Goal: Task Accomplishment & Management: Use online tool/utility

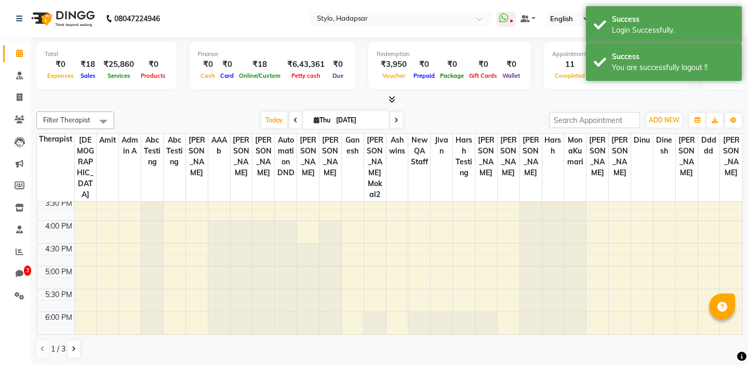
scroll to position [299, 0]
click at [614, 286] on div "9:00 AM 9:30 AM 10:00 AM 10:30 AM 11:00 AM 11:30 AM 12:00 PM 12:30 PM 1:00 PM 1…" at bounding box center [389, 199] width 705 height 593
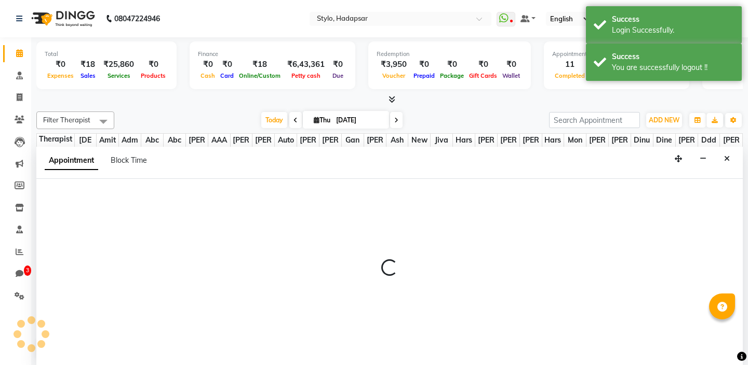
scroll to position [1, 0]
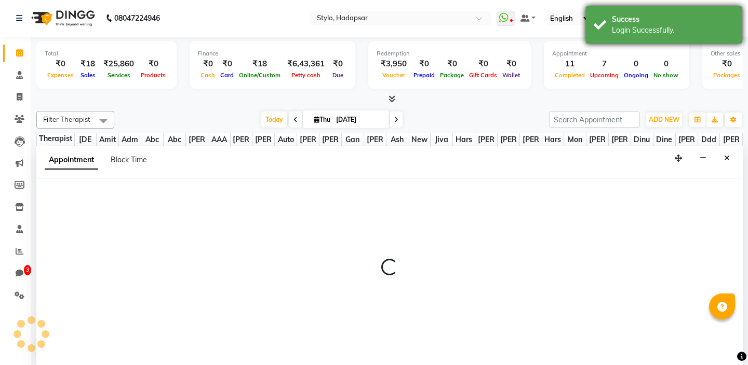
click at [648, 28] on div "Login Successfully." at bounding box center [673, 30] width 122 height 11
select select "5383"
select select "tentative"
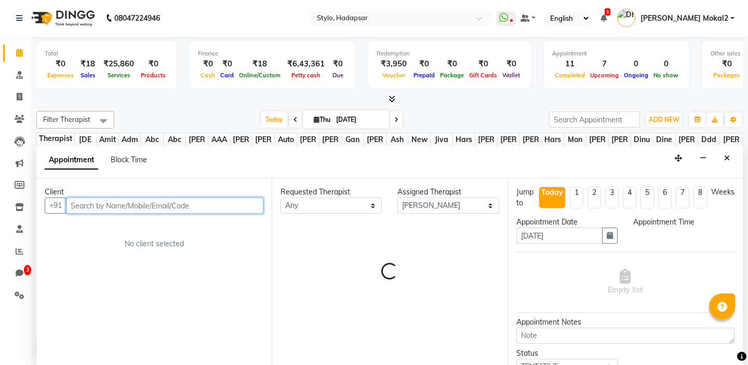
select select "1065"
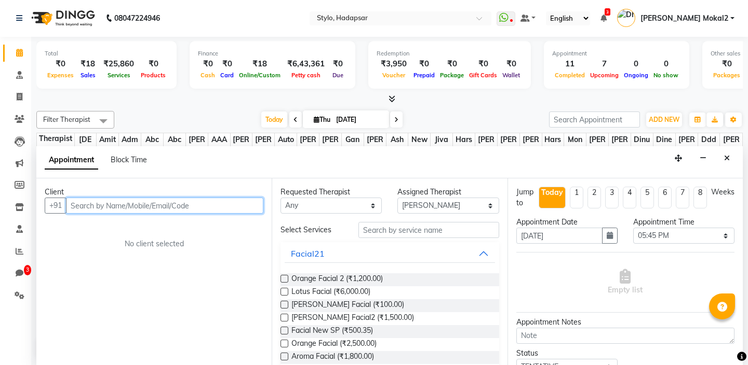
click at [224, 205] on input "text" at bounding box center [164, 206] width 197 height 16
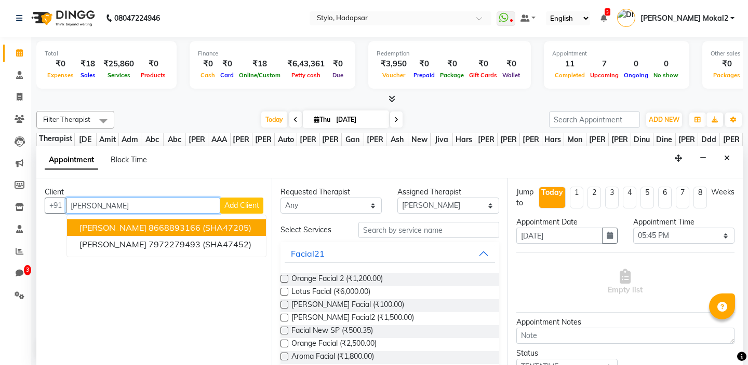
click at [204, 222] on button "[PERSON_NAME] 8668893166 (SHA47205)" at bounding box center [166, 228] width 199 height 17
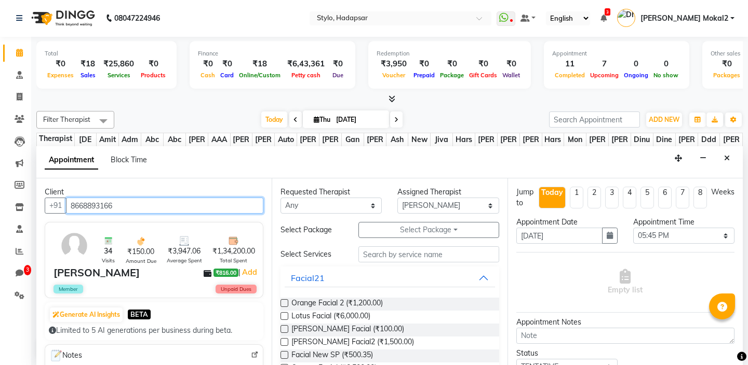
type input "8668893166"
click at [283, 300] on label at bounding box center [284, 304] width 8 height 8
click at [283, 301] on input "checkbox" at bounding box center [283, 304] width 7 height 7
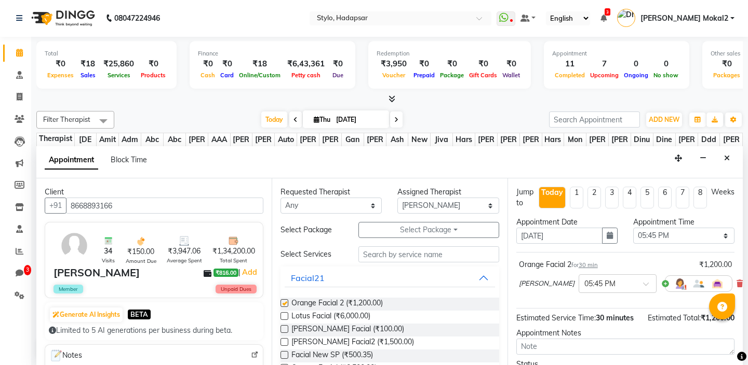
checkbox input "false"
click at [286, 314] on label at bounding box center [284, 317] width 8 height 8
click at [286, 314] on input "checkbox" at bounding box center [283, 317] width 7 height 7
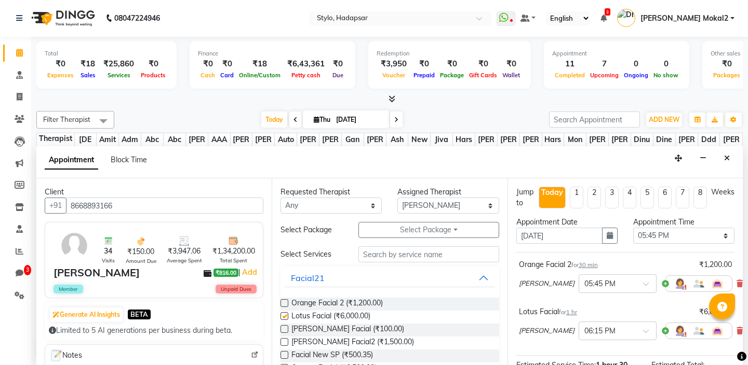
checkbox input "false"
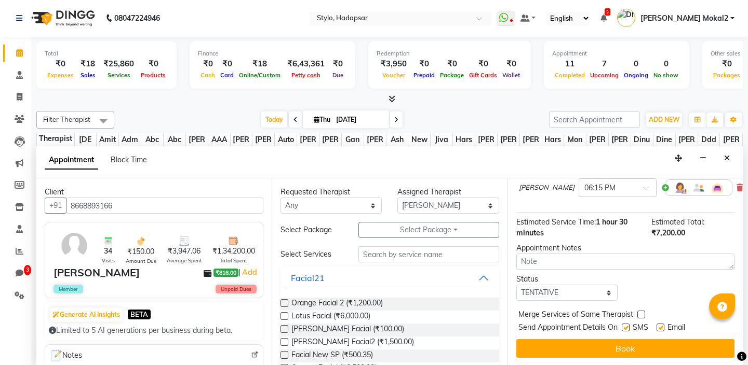
scroll to position [144, 0]
click at [624, 328] on label at bounding box center [625, 327] width 8 height 8
click at [624, 328] on input "checkbox" at bounding box center [624, 328] width 7 height 7
checkbox input "false"
click at [665, 328] on div "Email" at bounding box center [674, 328] width 37 height 13
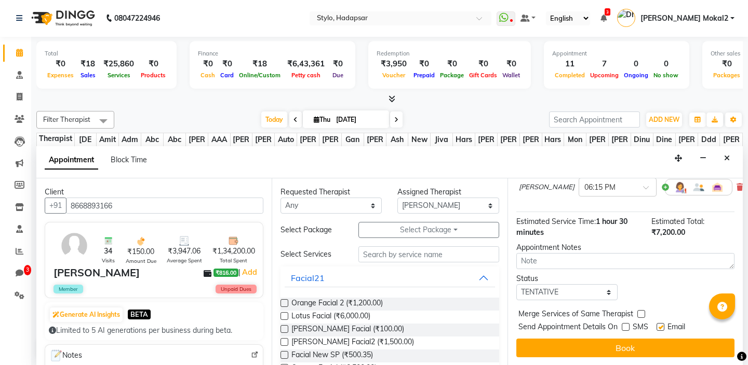
click at [665, 328] on div "Email" at bounding box center [674, 328] width 37 height 13
click at [663, 328] on label at bounding box center [660, 327] width 8 height 8
click at [663, 328] on input "checkbox" at bounding box center [659, 328] width 7 height 7
checkbox input "false"
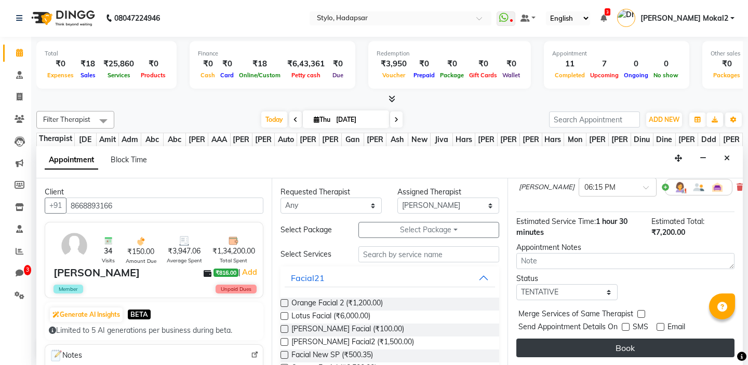
click at [646, 348] on button "Book" at bounding box center [625, 348] width 218 height 19
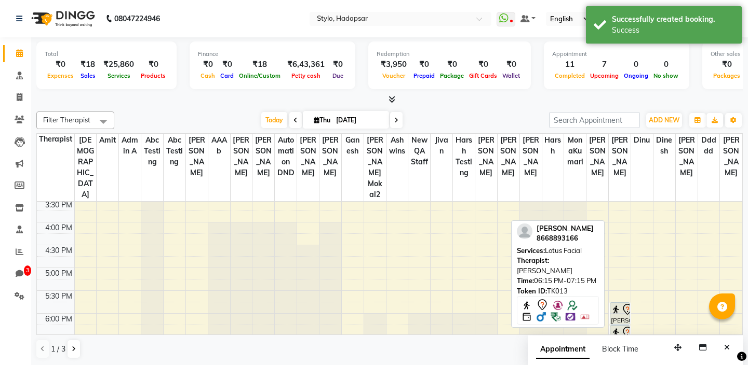
scroll to position [329, 0]
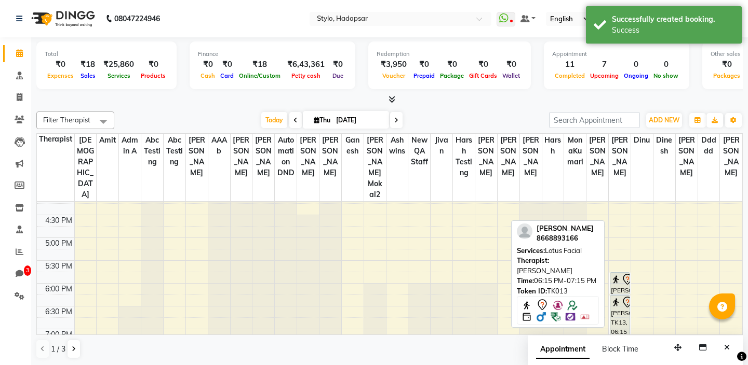
click at [619, 296] on div "[PERSON_NAME], TK13, 06:15 PM-07:15 PM, Lotus Facial" at bounding box center [619, 318] width 19 height 44
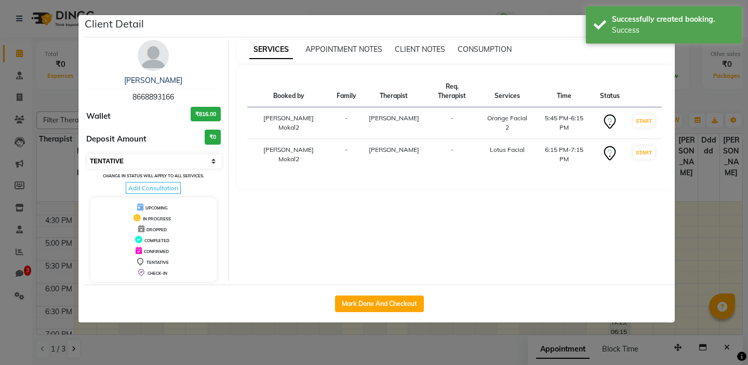
click at [114, 162] on select "Select IN SERVICE CONFIRMED TENTATIVE CHECK IN MARK DONE DROPPED UPCOMING" at bounding box center [154, 161] width 134 height 15
select select "1"
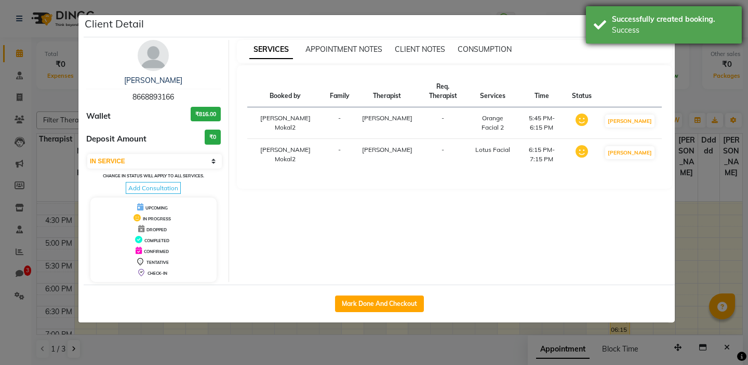
click at [607, 43] on div "Successfully created booking. Success" at bounding box center [664, 24] width 156 height 37
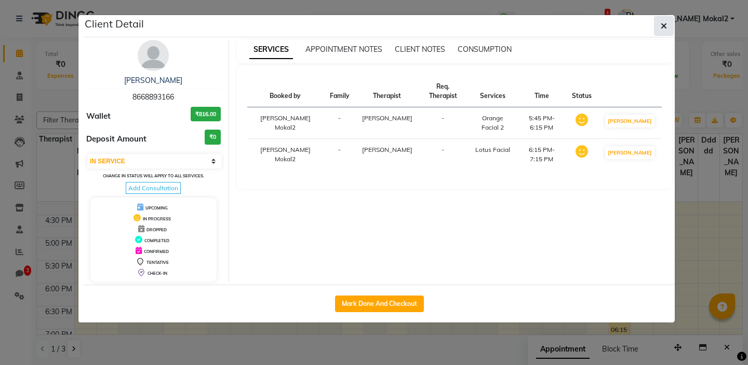
click at [663, 26] on icon "button" at bounding box center [663, 26] width 6 height 8
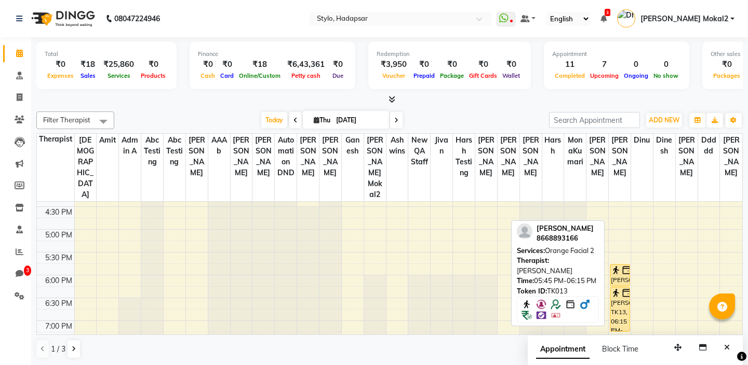
scroll to position [342, 0]
click at [619, 296] on div "[PERSON_NAME], TK13, 06:15 PM-07:15 PM, Lotus Facial" at bounding box center [619, 305] width 19 height 44
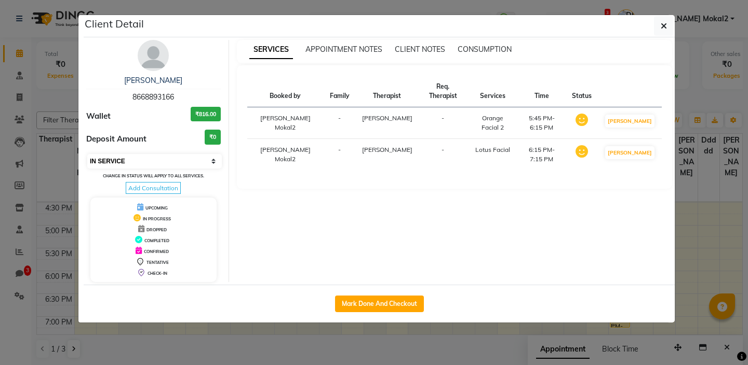
click at [173, 161] on select "Select IN SERVICE CONFIRMED TENTATIVE CHECK IN MARK DONE DROPPED UPCOMING" at bounding box center [154, 161] width 134 height 15
select select "6"
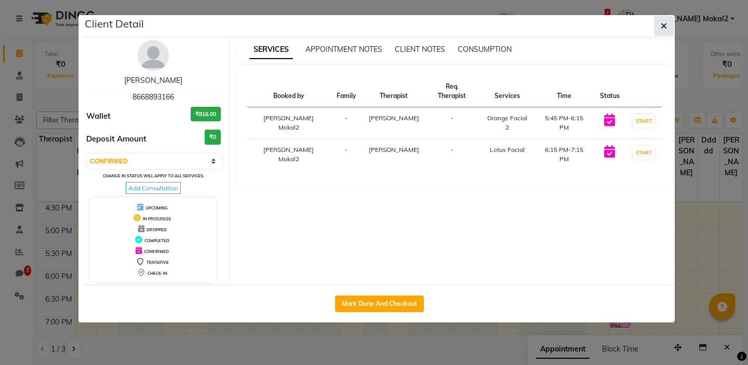
click at [664, 24] on icon "button" at bounding box center [663, 26] width 6 height 8
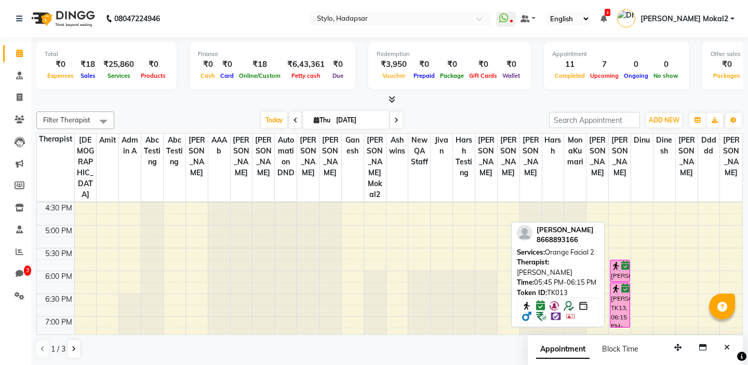
click at [612, 284] on img at bounding box center [616, 289] width 10 height 10
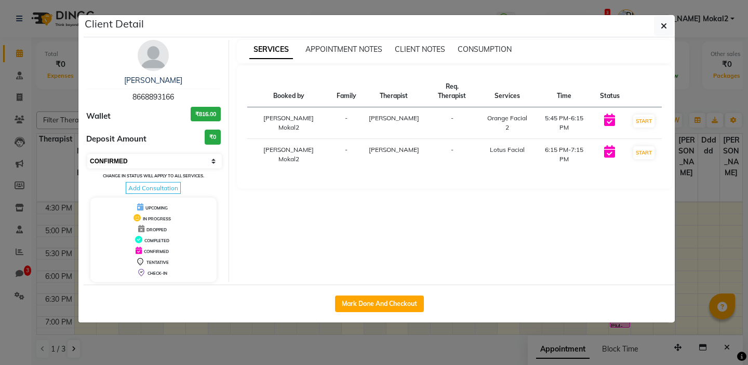
click at [162, 161] on select "Select IN SERVICE CONFIRMED TENTATIVE CHECK IN MARK DONE DROPPED UPCOMING" at bounding box center [154, 161] width 134 height 15
select select "7"
click at [656, 34] on button "button" at bounding box center [664, 26] width 20 height 20
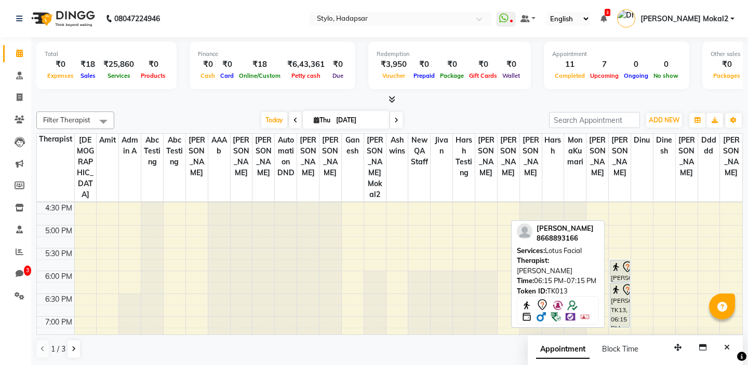
click at [616, 296] on div "[PERSON_NAME], TK13, 06:15 PM-07:15 PM, Lotus Facial" at bounding box center [619, 305] width 19 height 44
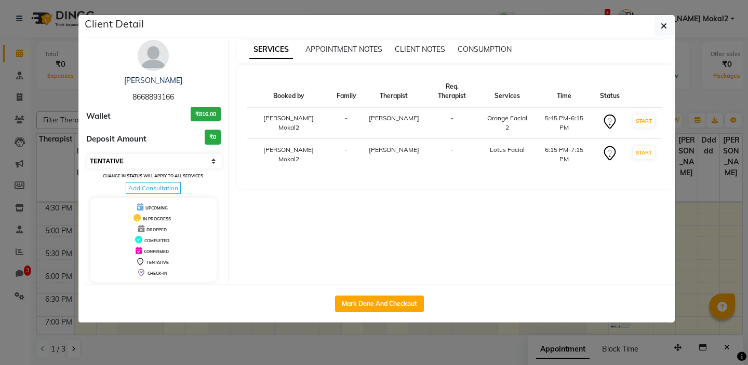
click at [197, 155] on select "Select IN SERVICE CONFIRMED TENTATIVE CHECK IN MARK DONE DROPPED UPCOMING" at bounding box center [154, 161] width 134 height 15
select select "8"
click at [659, 29] on button "button" at bounding box center [664, 26] width 20 height 20
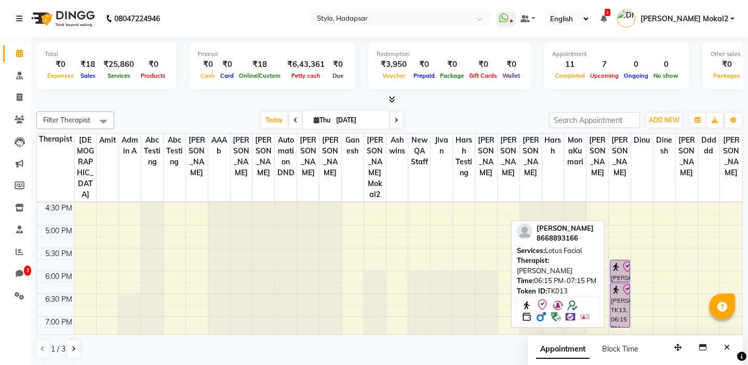
click at [615, 293] on div "[PERSON_NAME], TK13, 06:15 PM-07:15 PM, Lotus Facial" at bounding box center [619, 305] width 19 height 44
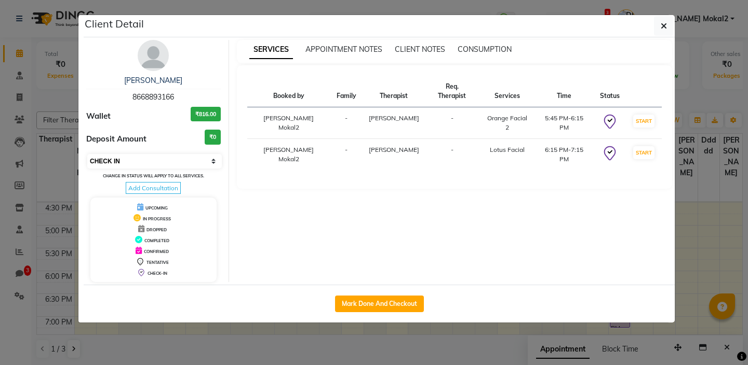
click at [171, 159] on select "Select IN SERVICE CONFIRMED TENTATIVE CHECK IN MARK DONE DROPPED UPCOMING" at bounding box center [154, 161] width 134 height 15
select select "5"
click at [661, 34] on button "button" at bounding box center [664, 26] width 20 height 20
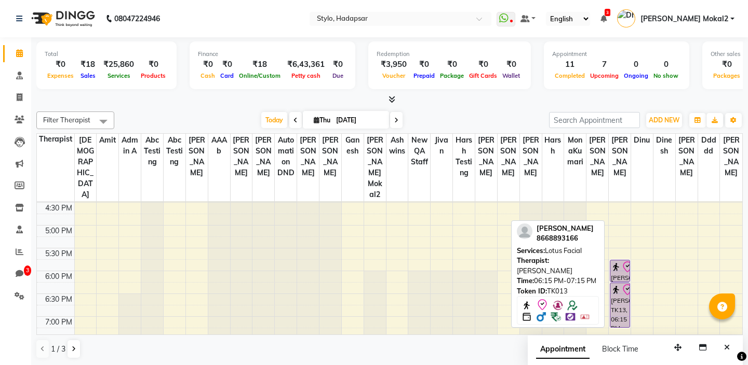
click at [620, 296] on div "[PERSON_NAME], TK13, 06:15 PM-07:15 PM, Lotus Facial" at bounding box center [619, 305] width 19 height 44
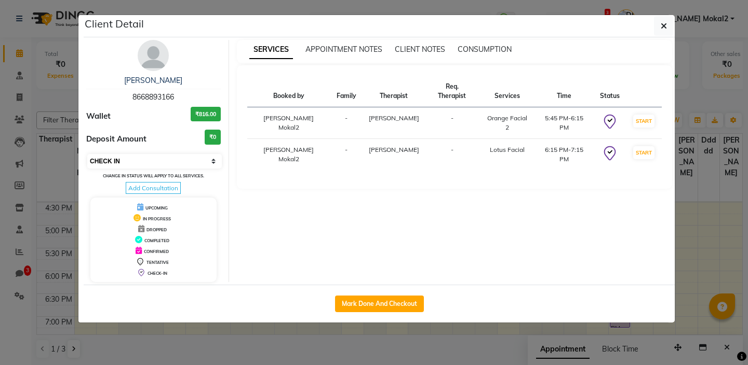
click at [157, 166] on select "Select IN SERVICE CONFIRMED TENTATIVE CHECK IN MARK DONE DROPPED UPCOMING" at bounding box center [154, 161] width 134 height 15
select select "3"
click at [659, 30] on button "button" at bounding box center [664, 26] width 20 height 20
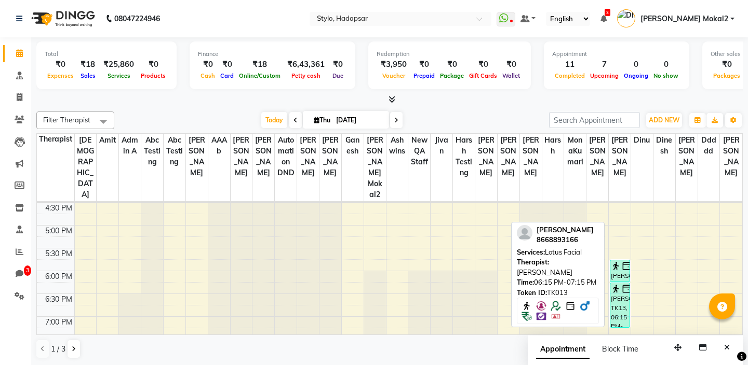
click at [614, 284] on img at bounding box center [616, 289] width 10 height 10
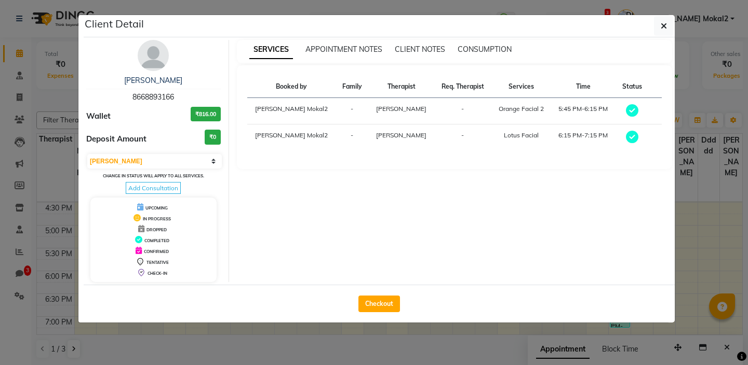
click at [174, 148] on div "Deposit Amount ₹0" at bounding box center [153, 139] width 134 height 19
click at [168, 158] on select "Select MARK DONE UPCOMING" at bounding box center [154, 161] width 134 height 15
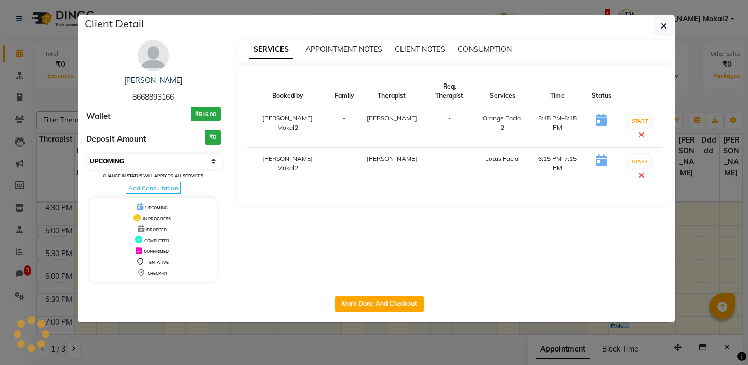
click at [160, 160] on select "Select IN SERVICE CONFIRMED TENTATIVE CHECK IN MARK DONE DROPPED UPCOMING" at bounding box center [154, 161] width 134 height 15
select select "7"
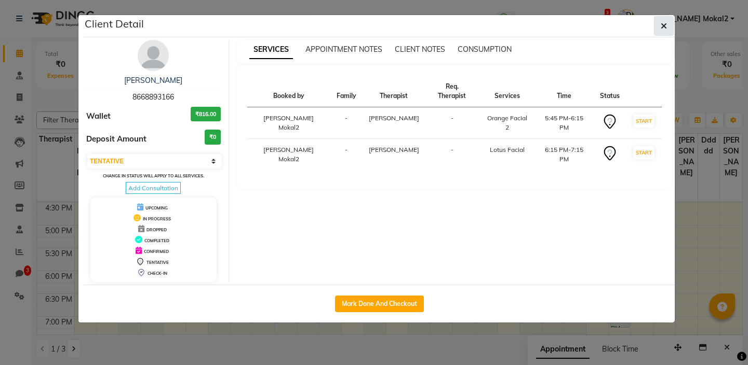
click at [660, 30] on icon "button" at bounding box center [663, 26] width 6 height 8
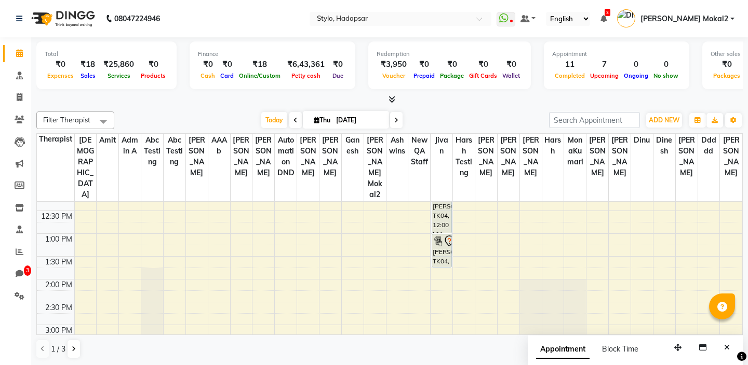
scroll to position [154, 0]
click at [455, 229] on div "9:00 AM 9:30 AM 10:00 AM 10:30 AM 11:00 AM 11:30 AM 12:00 PM 12:30 PM 1:00 PM 1…" at bounding box center [389, 344] width 705 height 593
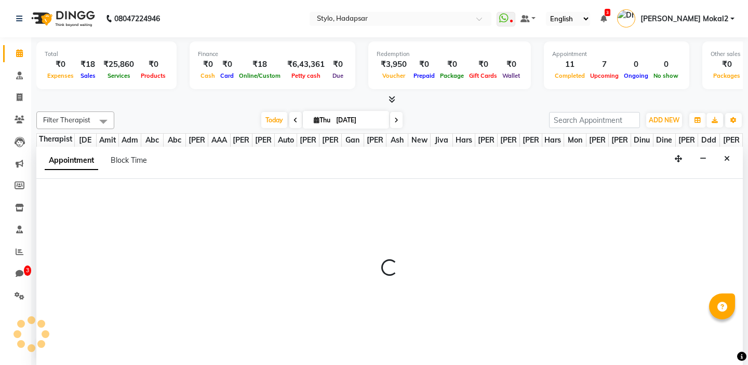
scroll to position [1, 0]
select select "5066"
select select "tentative"
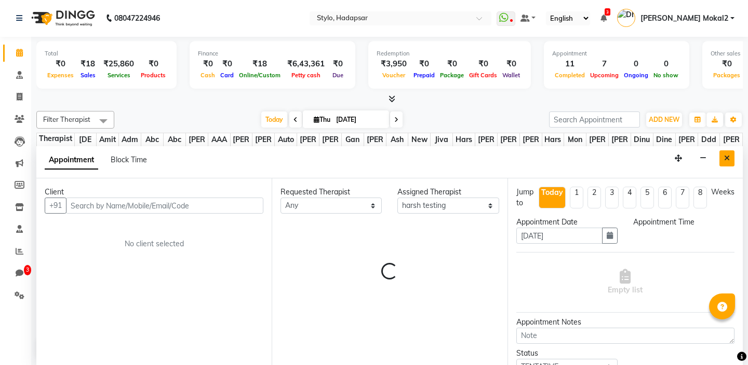
select select "795"
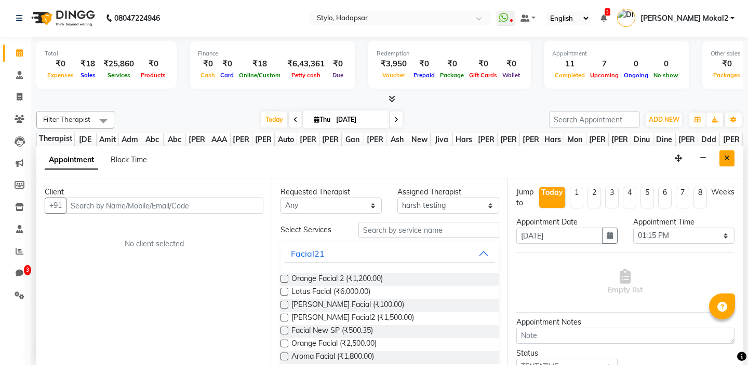
click at [725, 156] on icon "Close" at bounding box center [727, 158] width 6 height 7
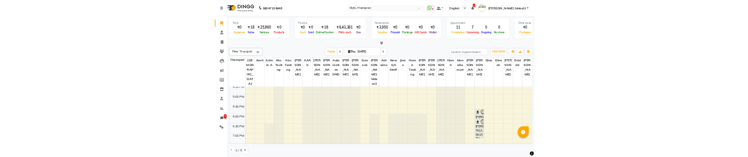
scroll to position [352, 0]
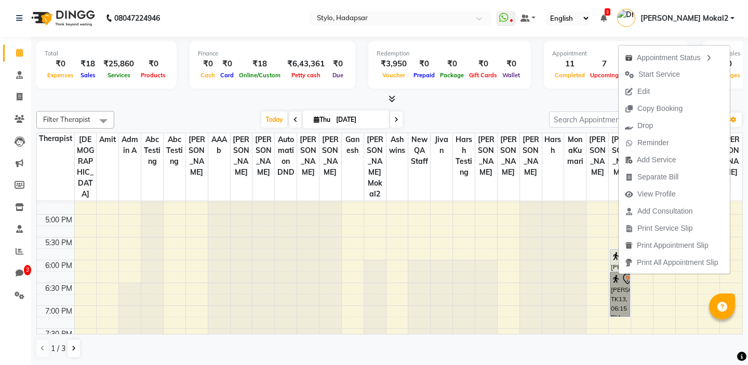
click at [622, 299] on div "9:00 AM 9:30 AM 10:00 AM 10:30 AM 11:00 AM 11:30 AM 12:00 PM 12:30 PM 1:00 PM 1…" at bounding box center [389, 145] width 705 height 593
select select "5383"
select select "tentative"
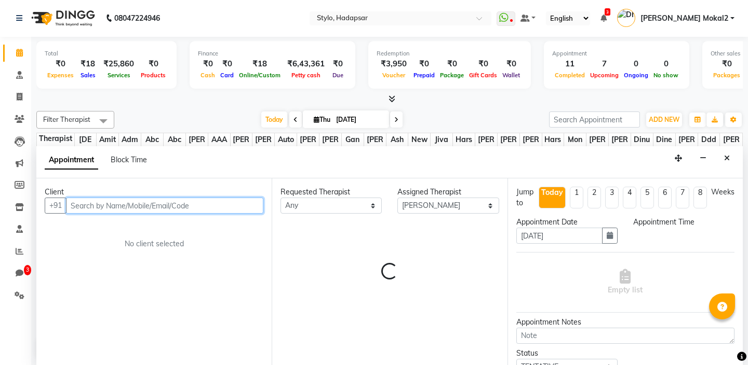
select select "1155"
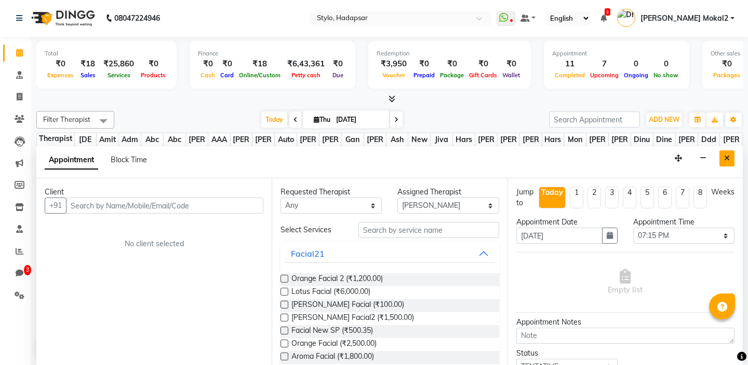
click at [731, 161] on button "Close" at bounding box center [726, 159] width 15 height 16
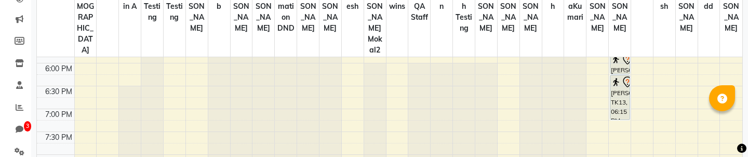
scroll to position [438, 0]
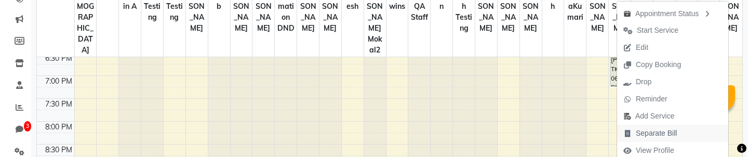
click at [658, 130] on span "Separate Bill" at bounding box center [655, 133] width 41 height 11
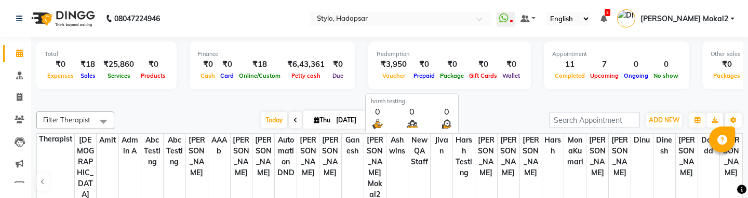
scroll to position [1, 0]
click at [395, 120] on icon at bounding box center [396, 120] width 4 height 6
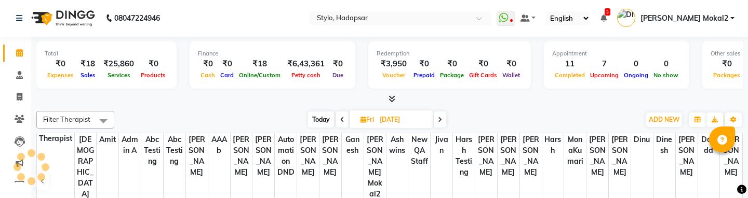
scroll to position [0, 0]
click at [342, 116] on span at bounding box center [342, 120] width 12 height 16
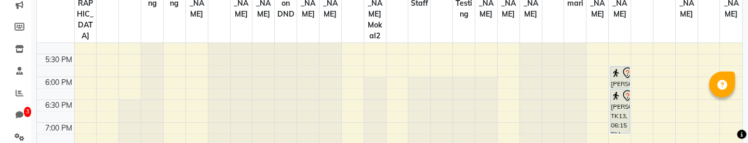
scroll to position [400, 0]
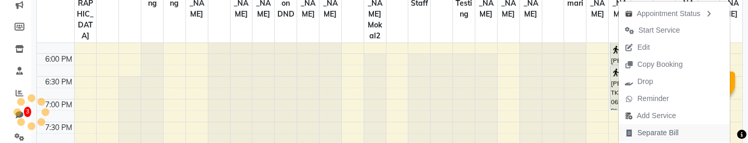
click at [647, 135] on span "Separate Bill" at bounding box center [657, 133] width 41 height 11
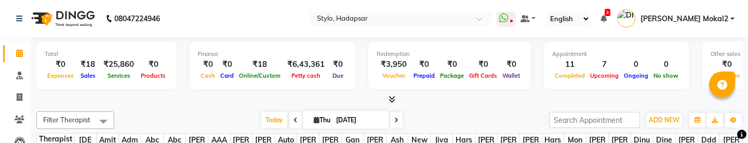
scroll to position [31, 0]
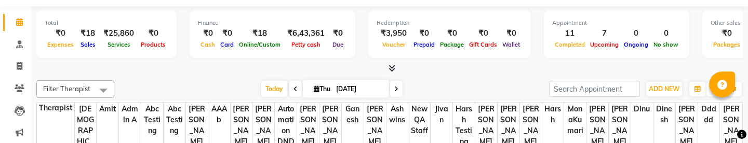
click at [398, 89] on icon at bounding box center [396, 89] width 4 height 6
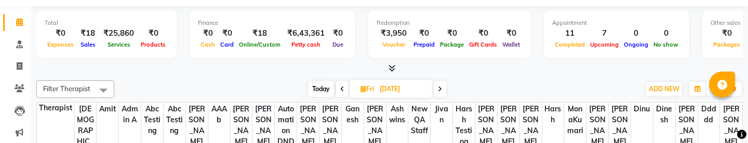
click at [339, 89] on span at bounding box center [342, 89] width 12 height 16
type input "[DATE]"
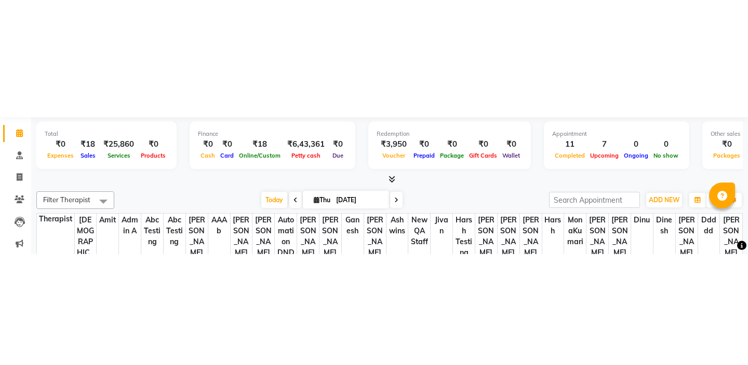
scroll to position [1, 0]
